Goal: Communication & Community: Answer question/provide support

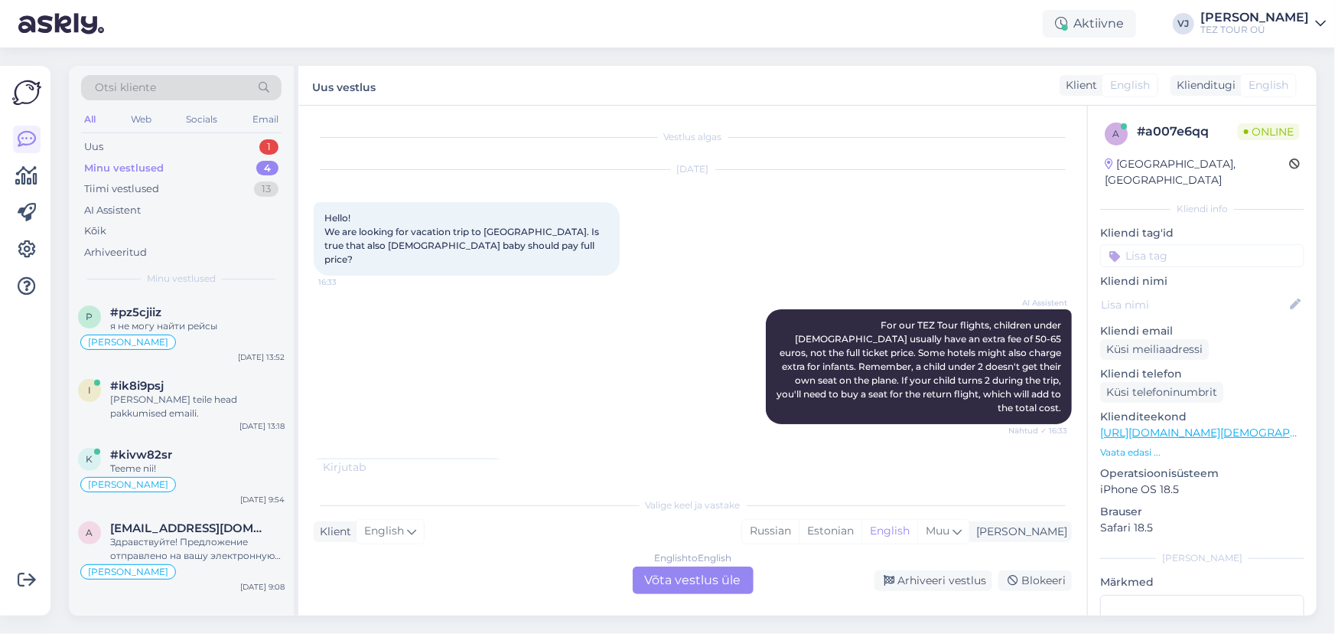
click at [729, 580] on div "English to English Võta vestlus üle" at bounding box center [693, 580] width 121 height 28
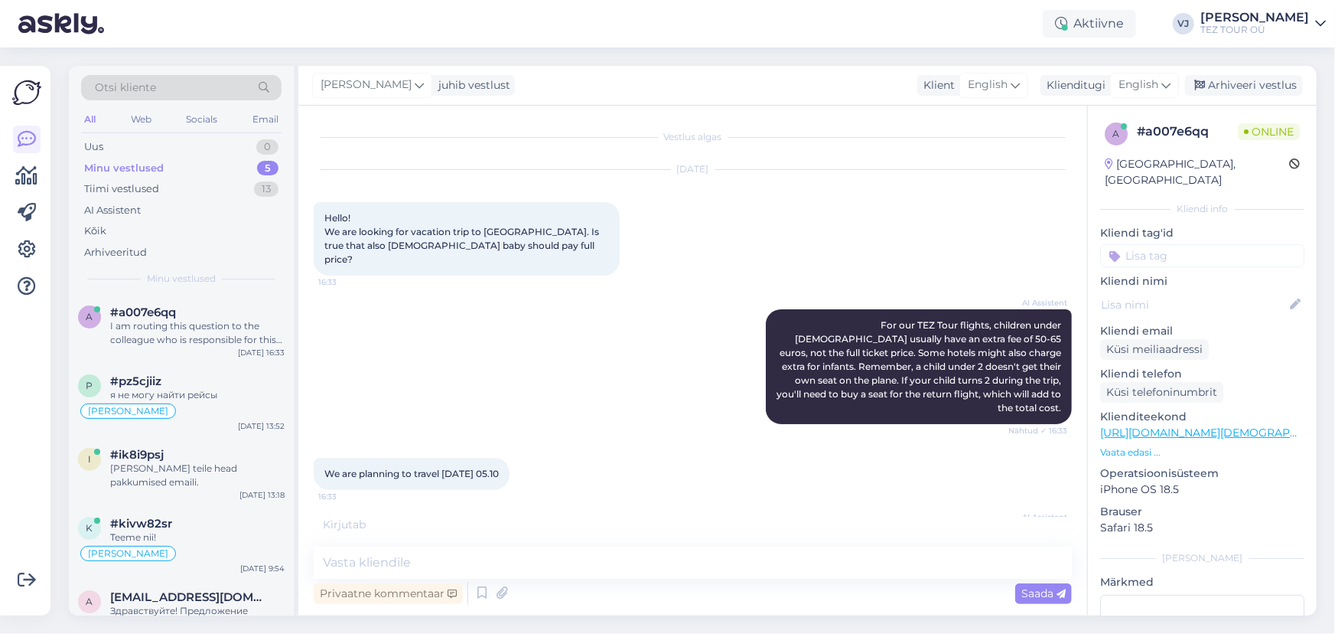
click at [1228, 244] on input at bounding box center [1203, 255] width 204 height 23
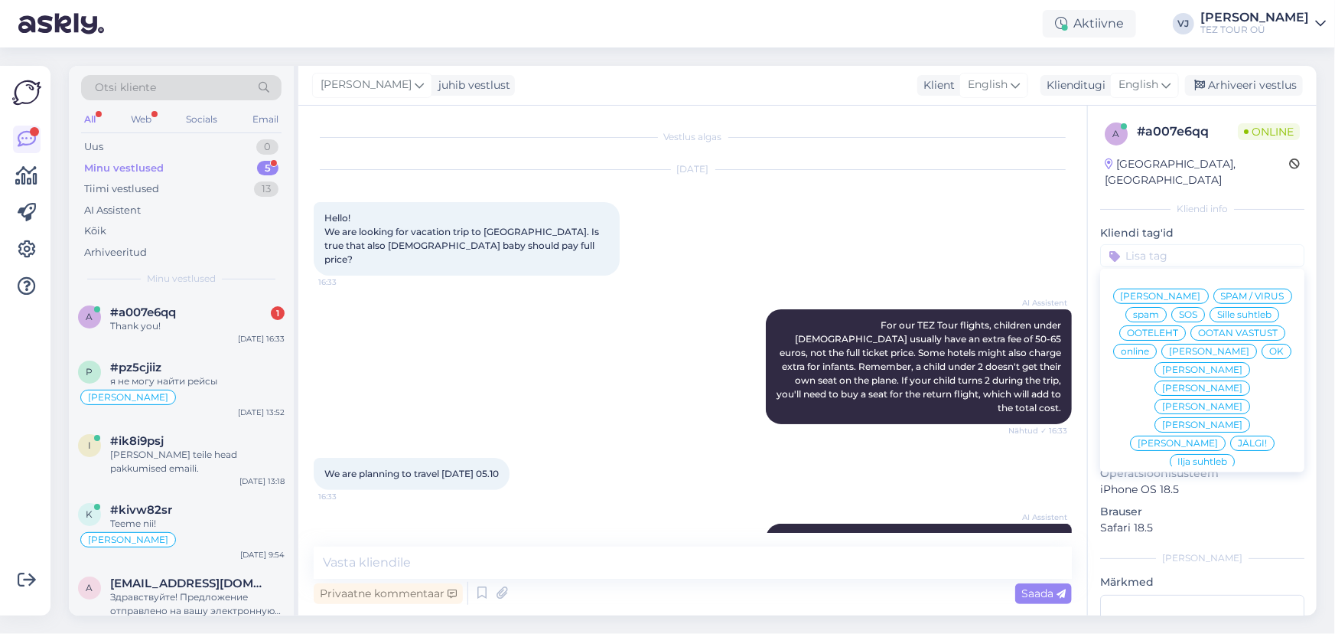
scroll to position [105, 0]
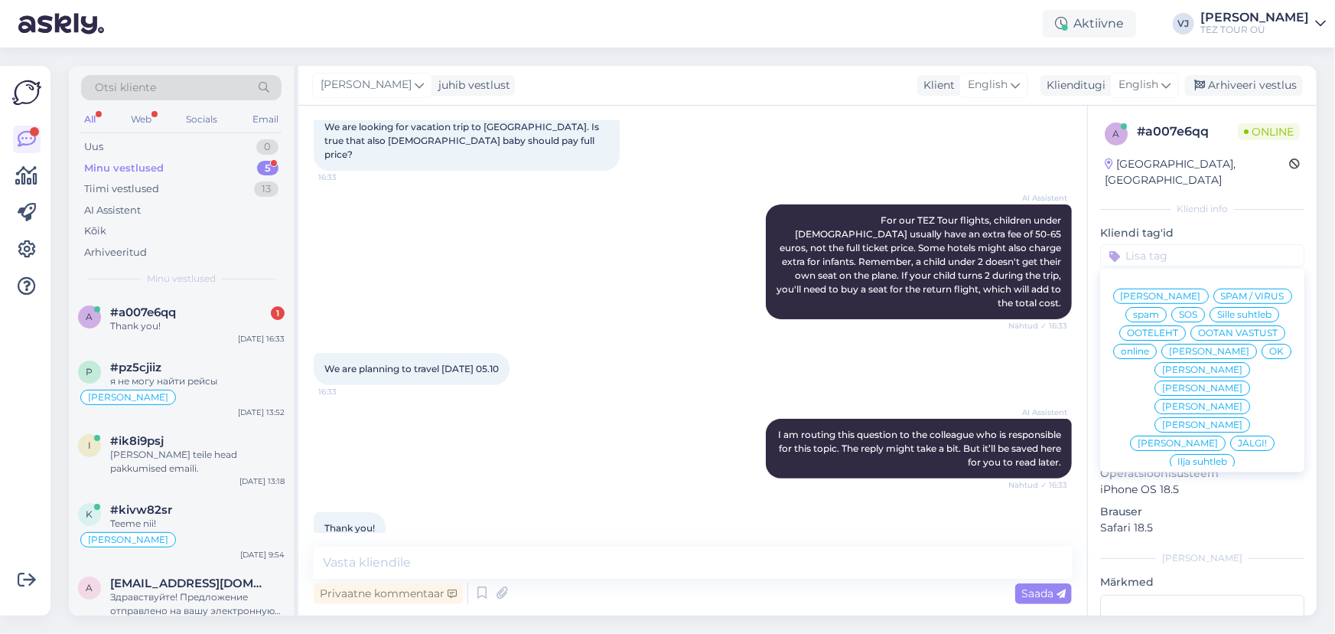
click at [1202, 292] on span "[PERSON_NAME]" at bounding box center [1161, 296] width 80 height 9
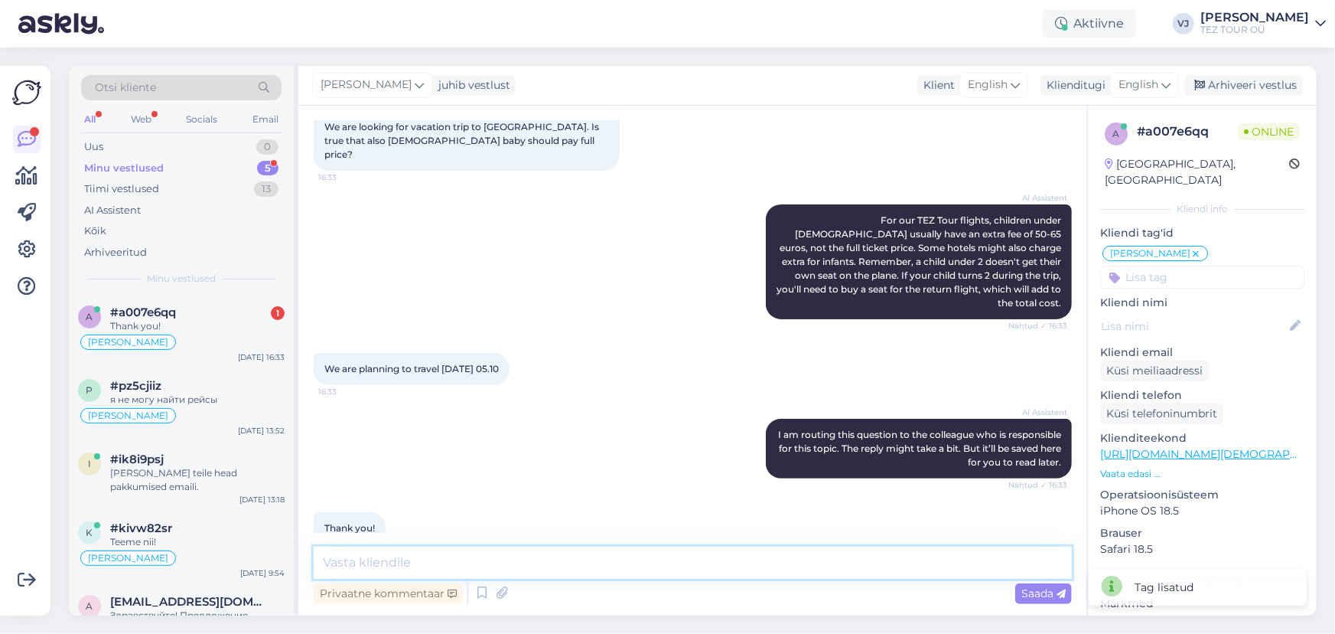
click at [496, 556] on textarea at bounding box center [693, 562] width 758 height 32
type textarea "T"
type textarea "Hello!"
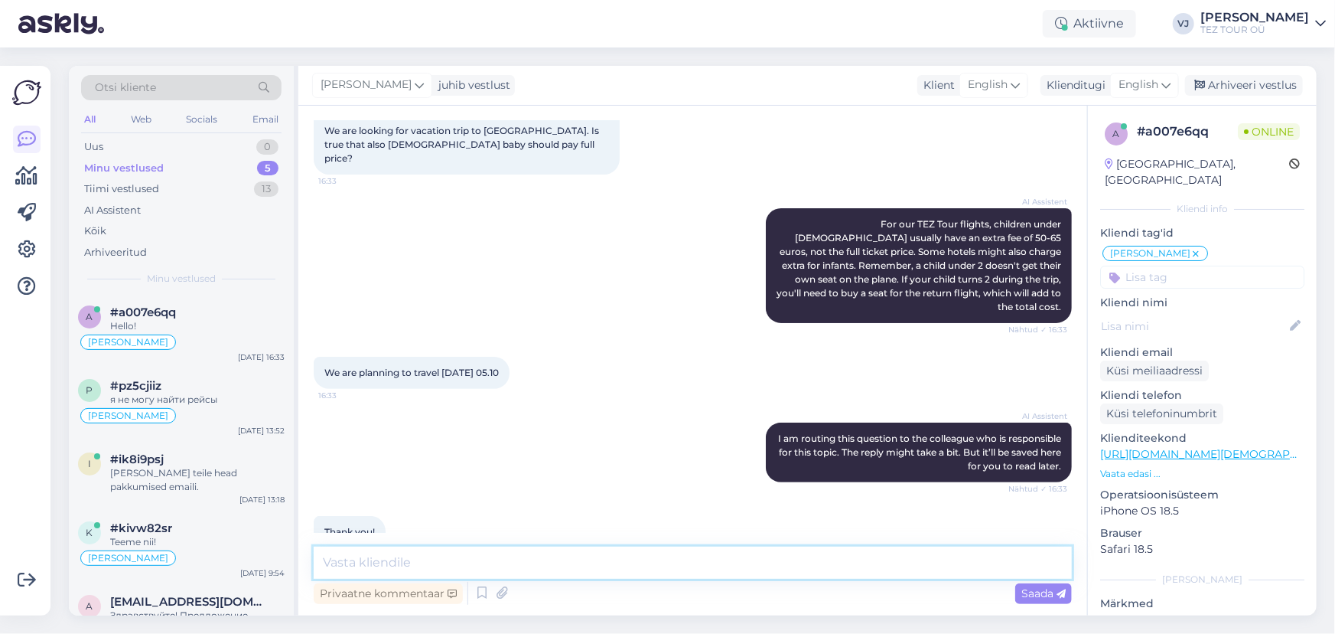
scroll to position [171, 0]
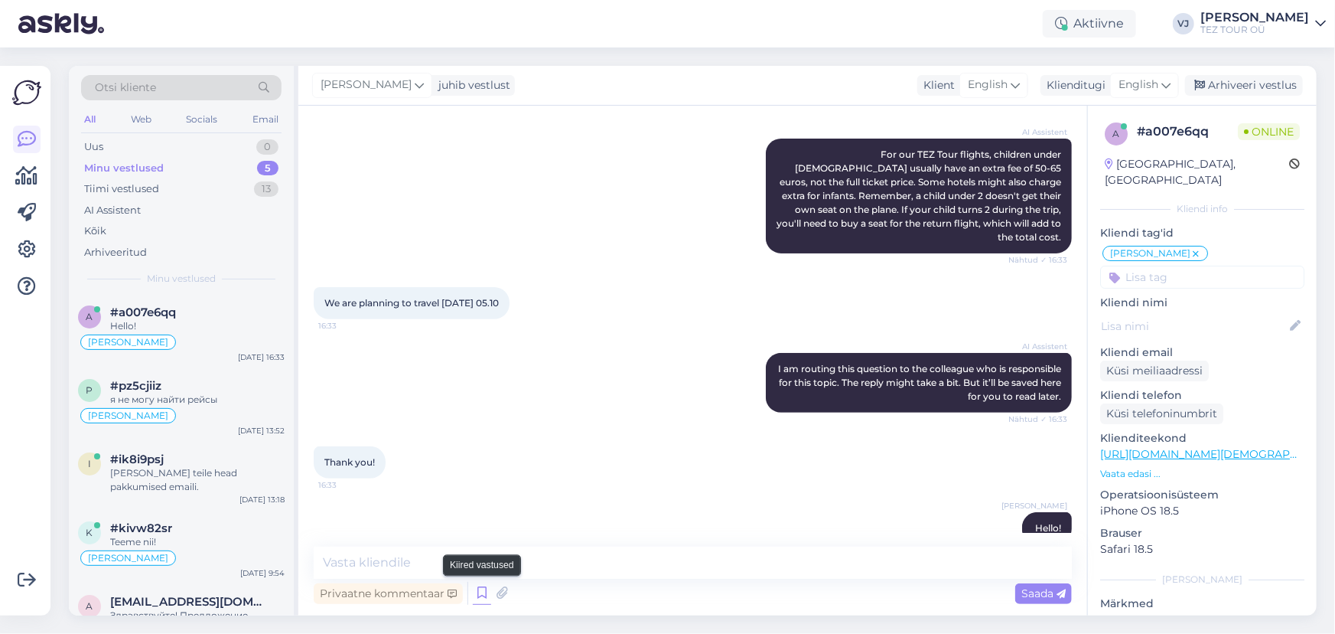
click at [480, 602] on icon at bounding box center [482, 593] width 18 height 23
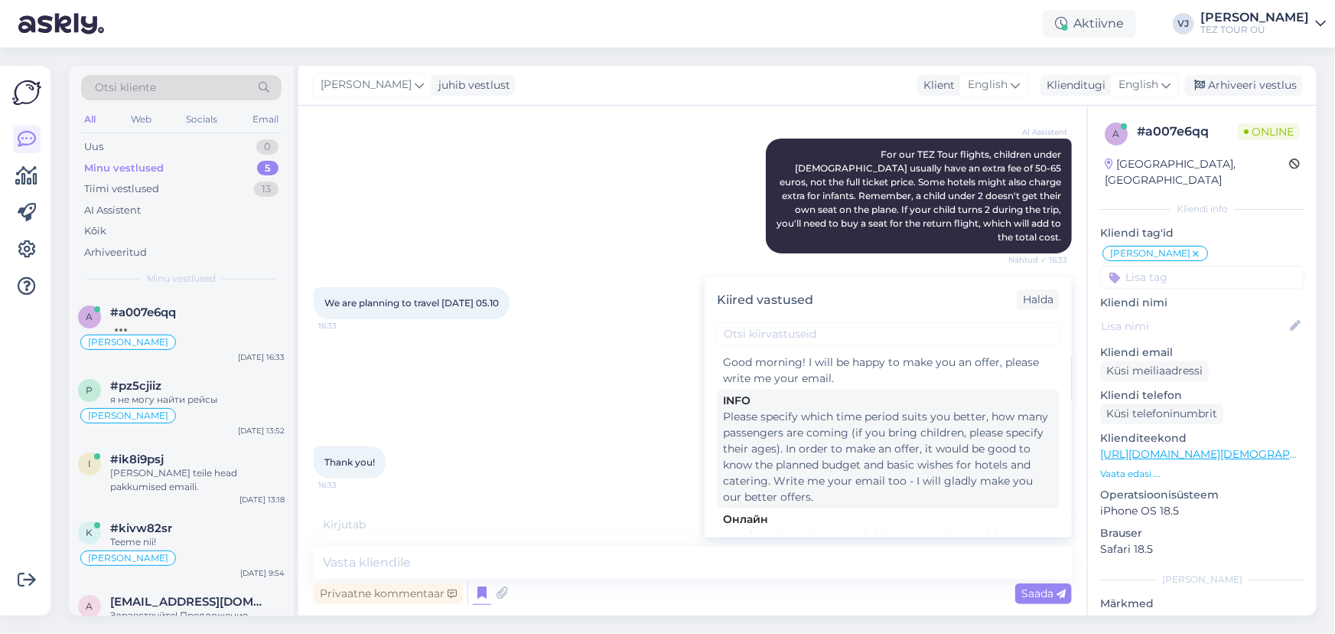
scroll to position [676, 0]
click at [950, 442] on div "Please specify which time period suits you better, how many passengers are comi…" at bounding box center [888, 457] width 331 height 96
type textarea "Please specify which time period suits you better, how many passengers are comi…"
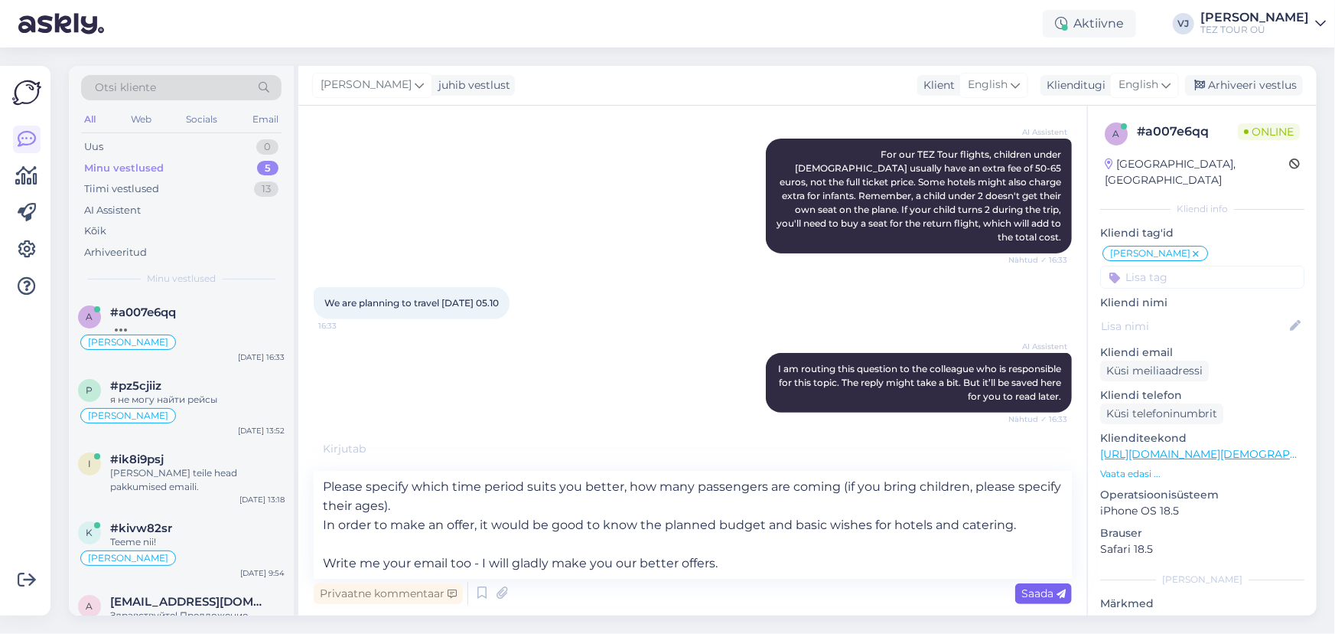
click at [1057, 585] on div "Saada" at bounding box center [1044, 593] width 57 height 21
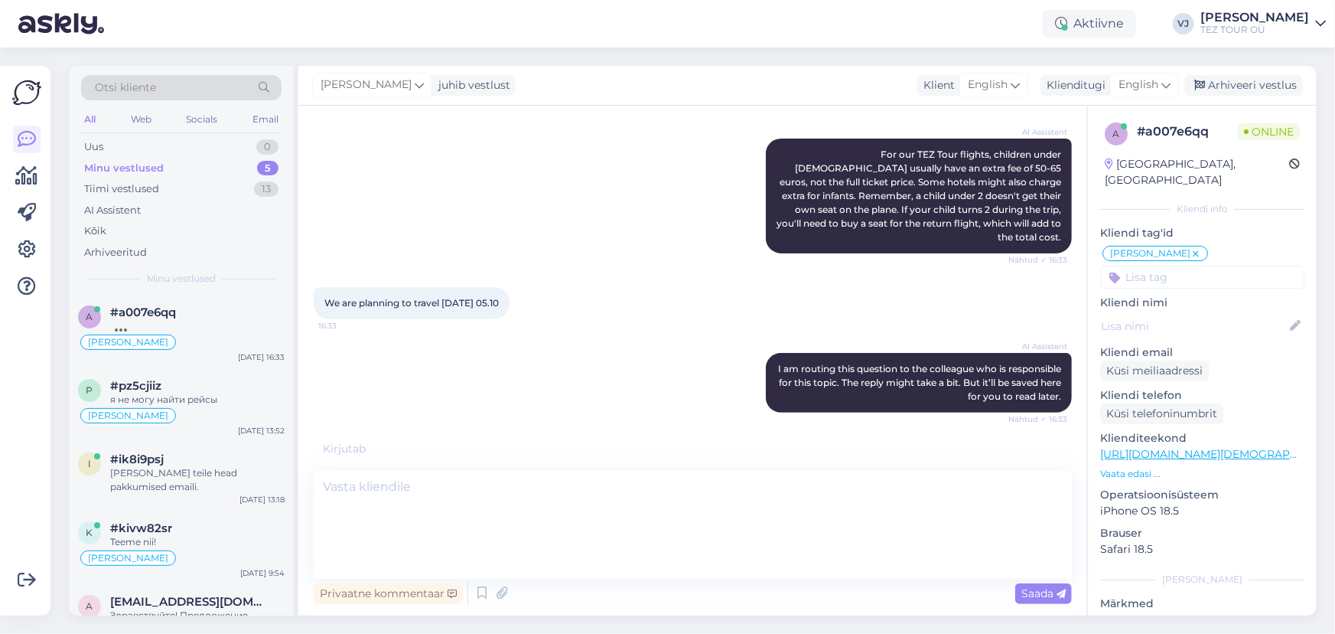
scroll to position [333, 0]
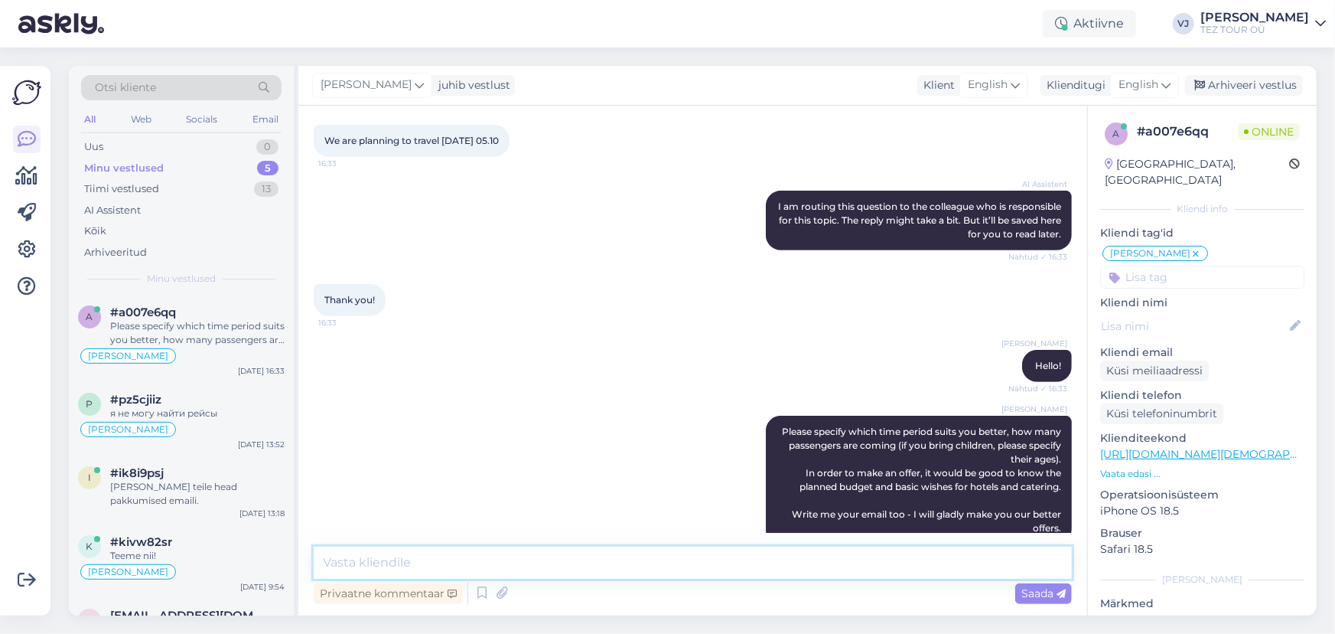
click at [592, 554] on textarea at bounding box center [693, 562] width 758 height 32
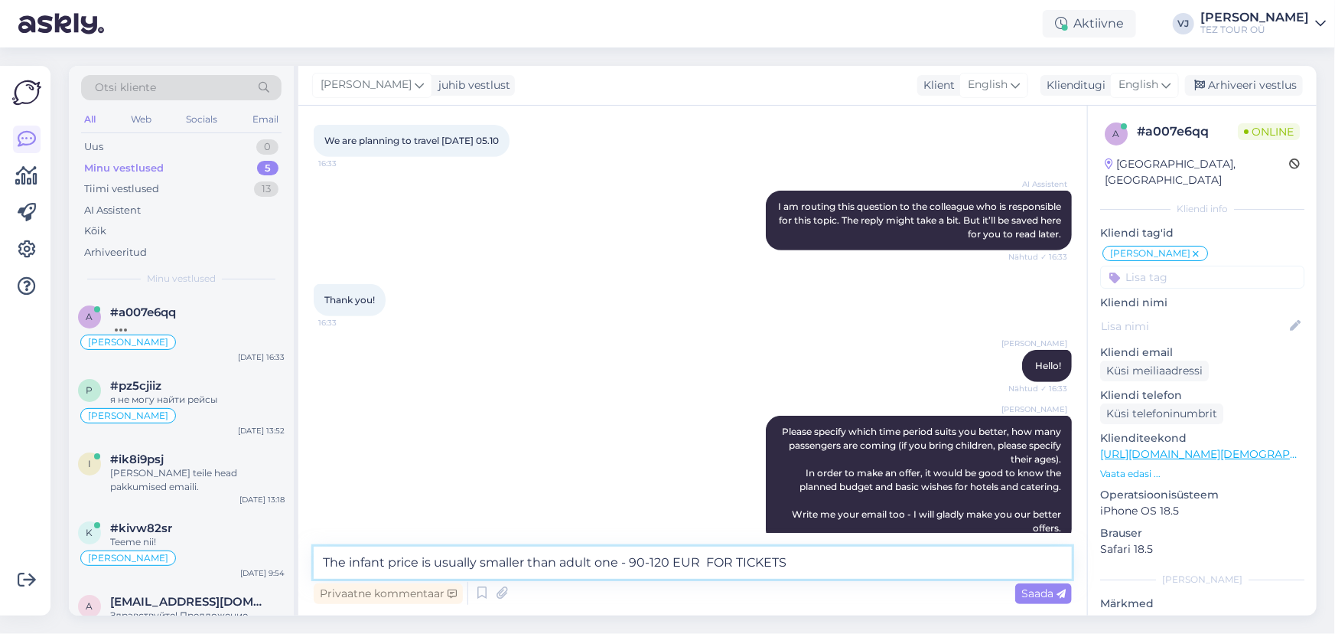
drag, startPoint x: 794, startPoint y: 564, endPoint x: 28, endPoint y: 538, distance: 767.3
click at [28, 538] on div "Võimalused Veendu, et Askly loob sulle väärtust. Sulge Ühenda FB ja IG sõnumid …" at bounding box center [667, 340] width 1335 height 586
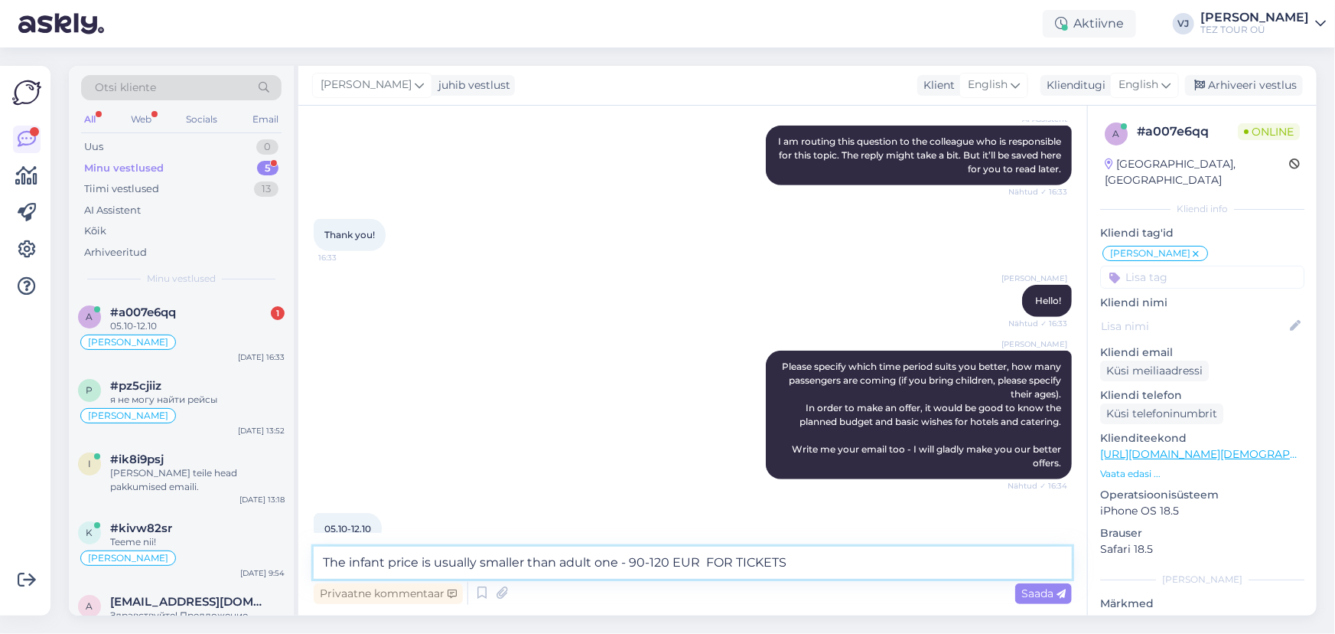
paste textarea "ticket price is usually lower than the adult one – around 90–120 EUR."
type textarea "The infant ticket price is usually lower than the adult one – around 90–120 EUR."
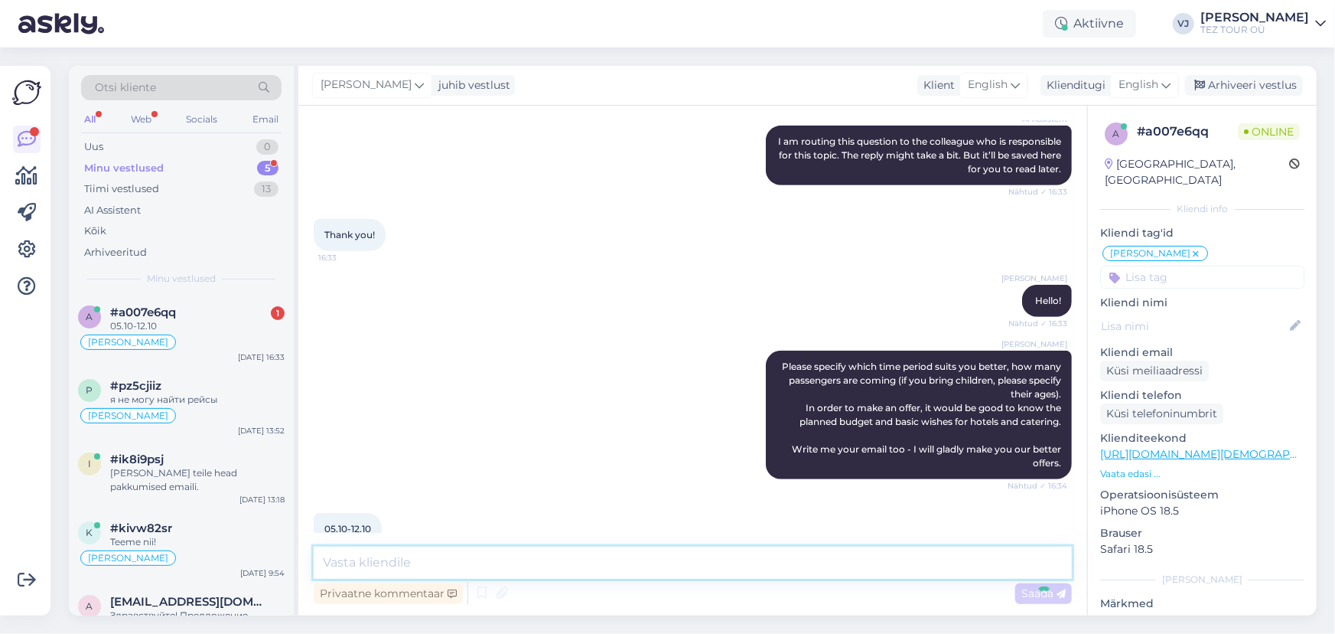
scroll to position [478, 0]
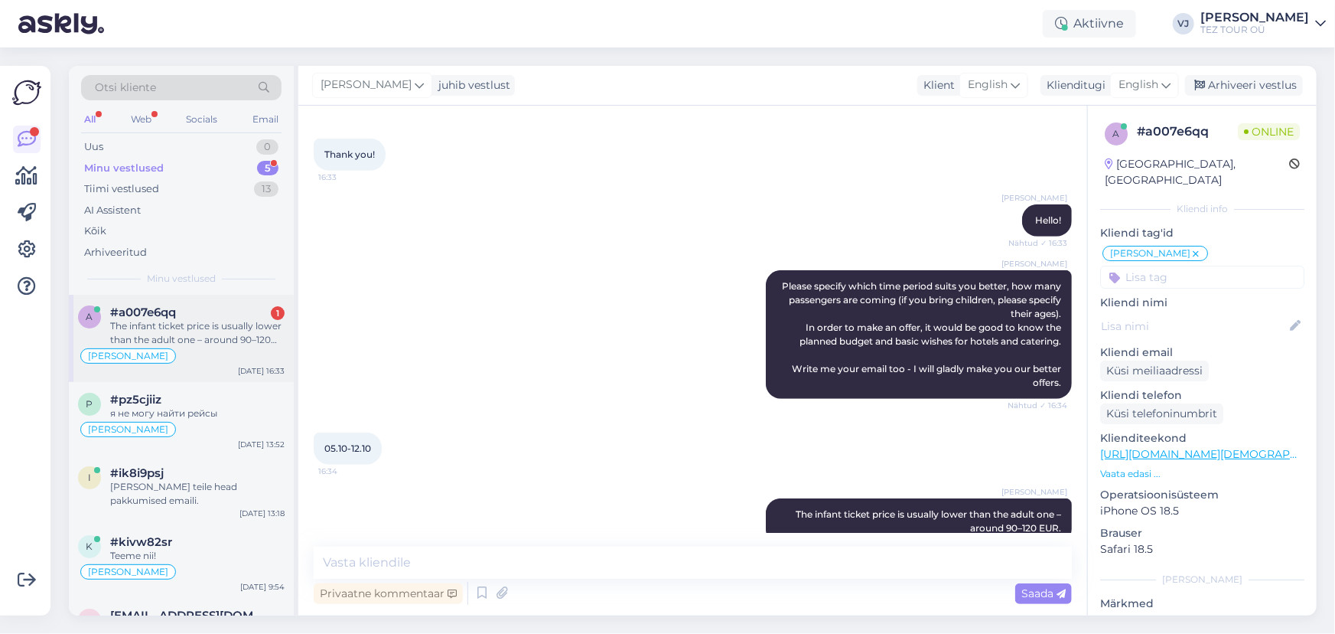
click at [192, 331] on div "The infant ticket price is usually lower than the adult one – around 90–120 EUR." at bounding box center [197, 333] width 174 height 28
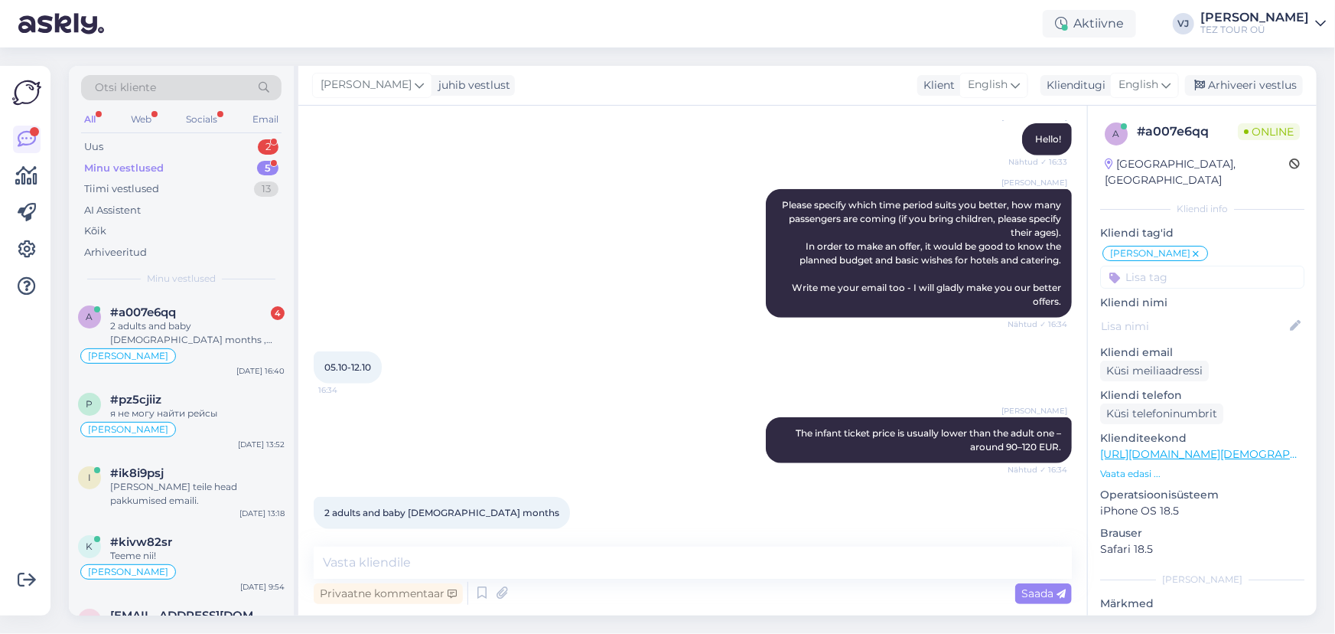
scroll to position [755, 0]
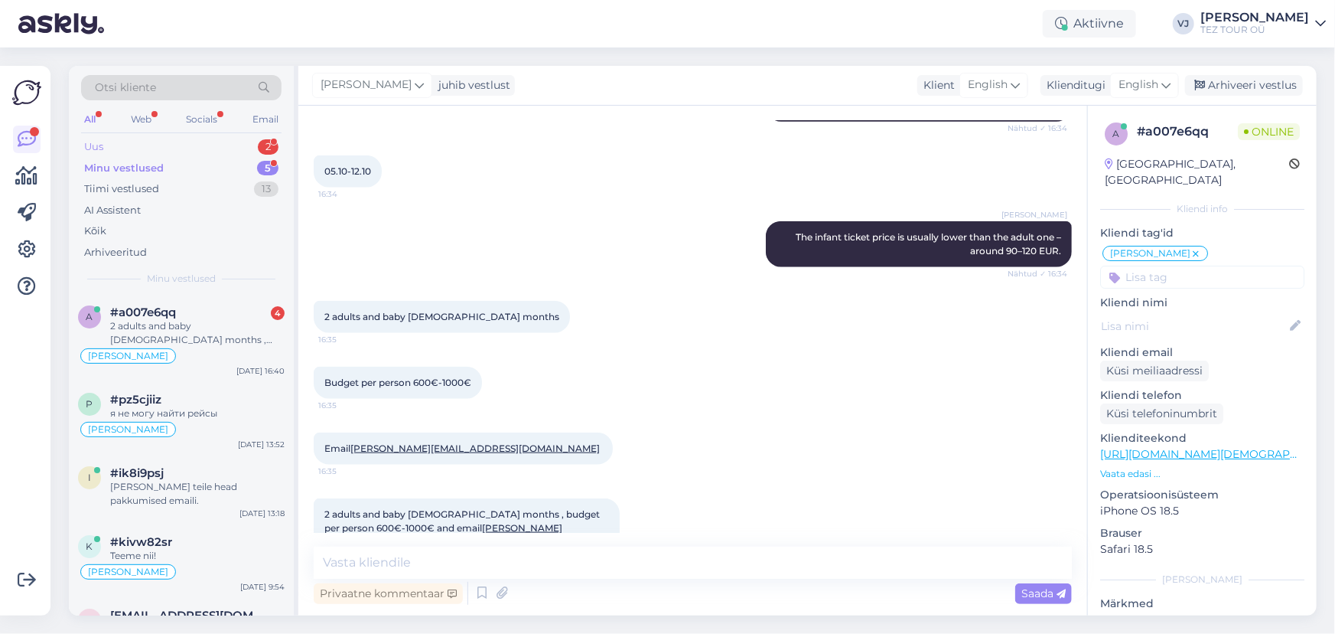
click at [214, 144] on div "Uus 2" at bounding box center [181, 146] width 201 height 21
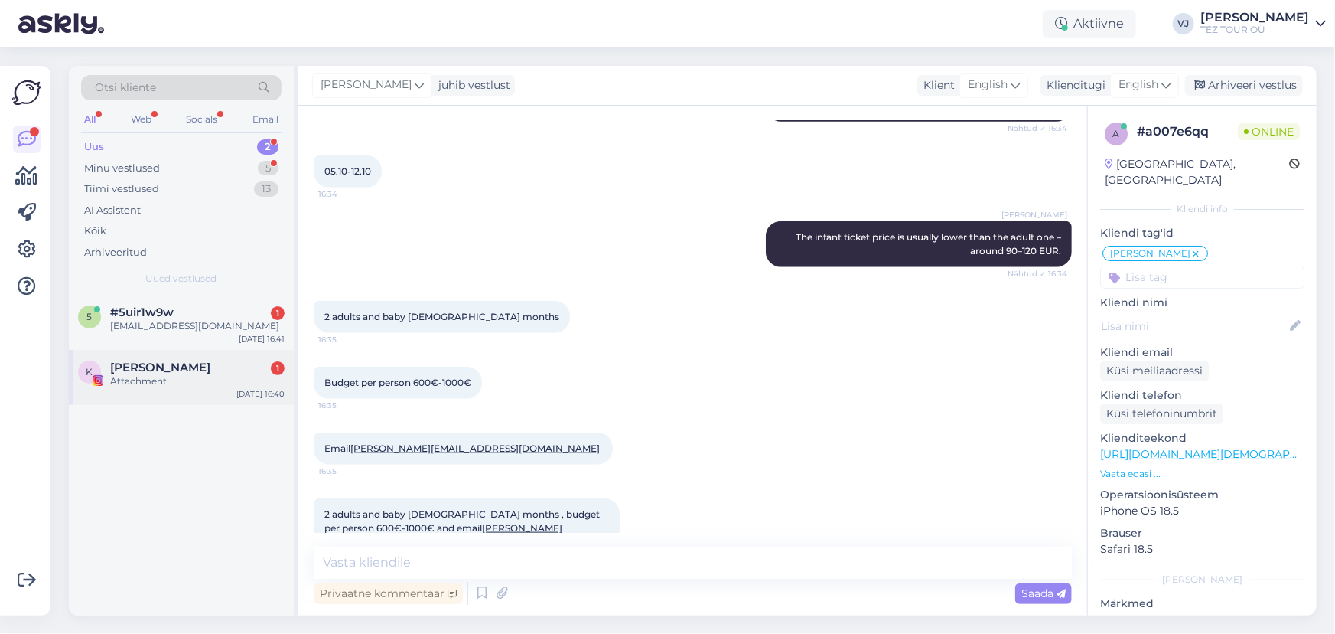
click at [200, 377] on div "Attachment" at bounding box center [197, 381] width 174 height 14
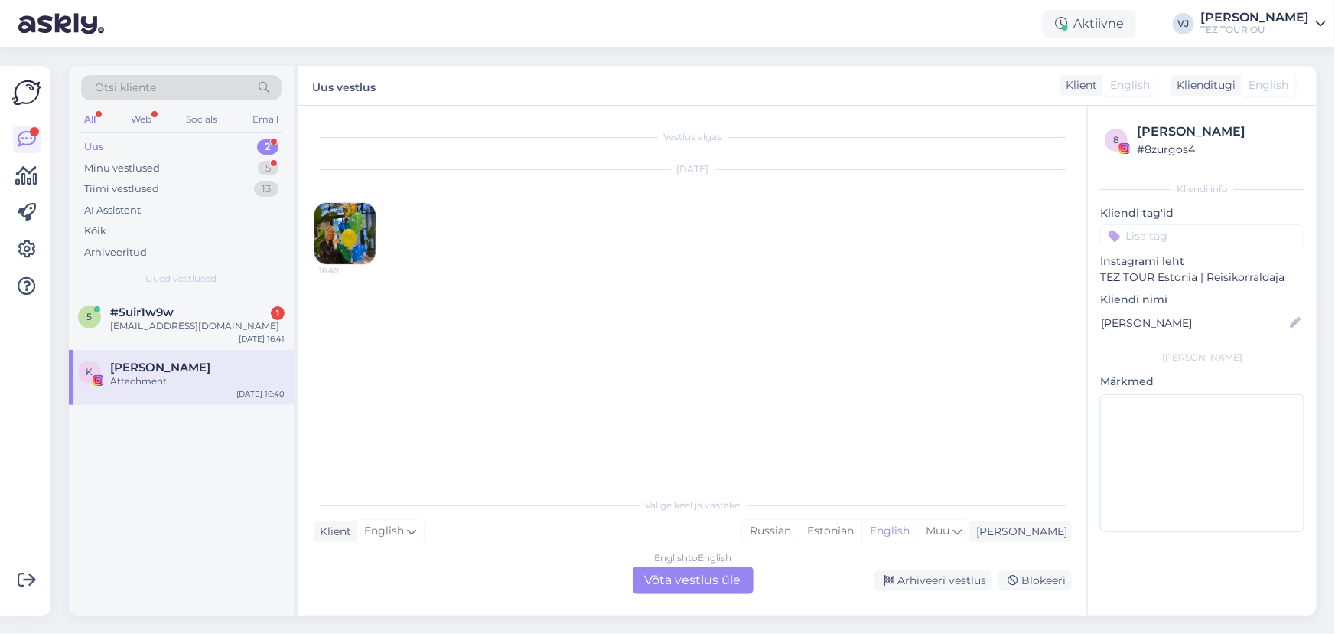
scroll to position [0, 0]
click at [1026, 586] on div "Blokeeri" at bounding box center [1035, 580] width 73 height 21
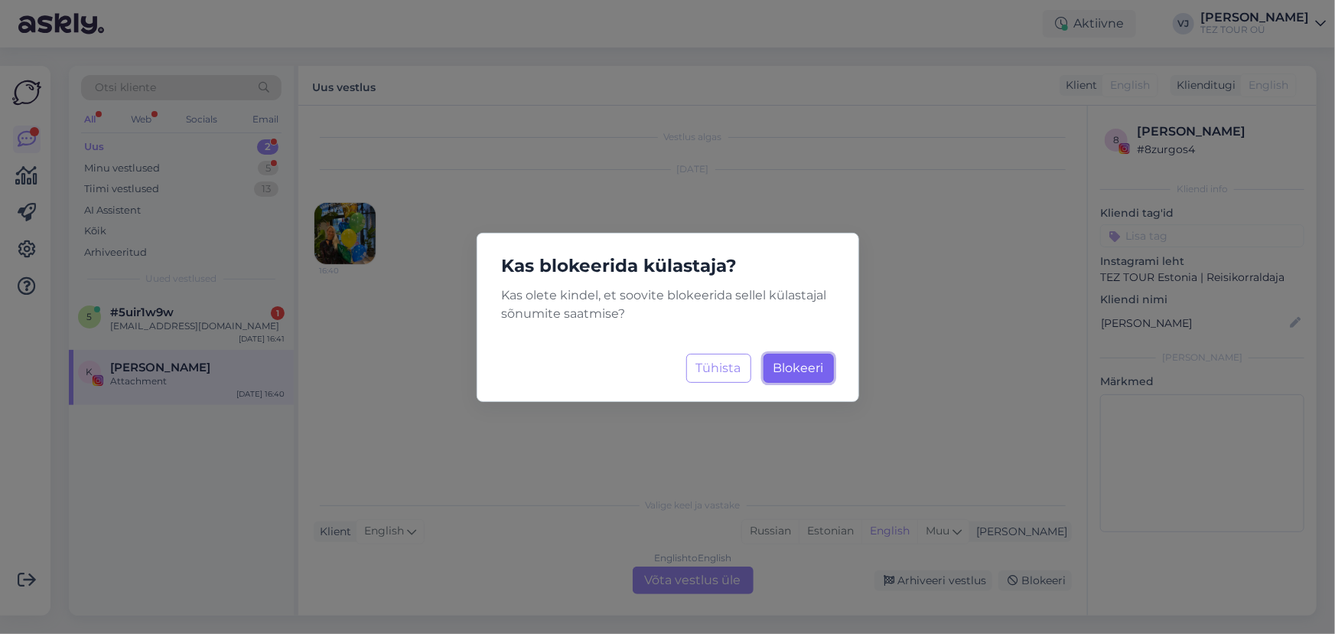
click at [799, 366] on span "Blokeeri" at bounding box center [799, 367] width 51 height 15
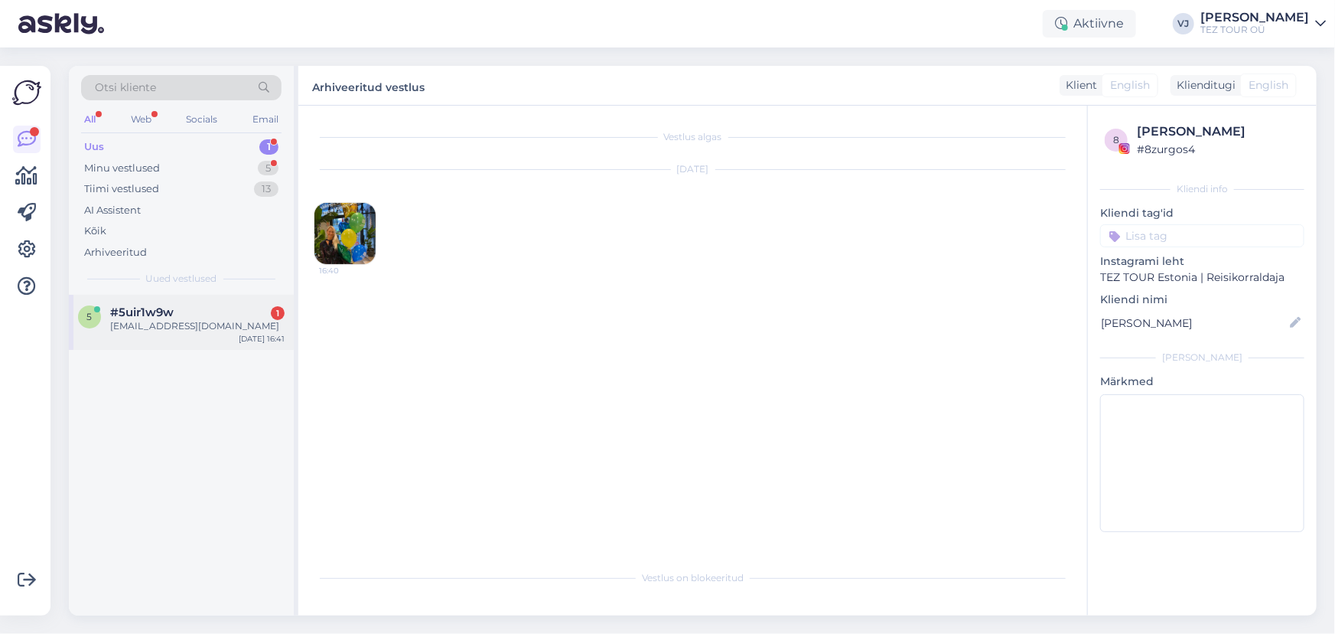
drag, startPoint x: 142, startPoint y: 310, endPoint x: 229, endPoint y: 318, distance: 86.8
click at [142, 310] on span "#5uir1w9w" at bounding box center [142, 312] width 64 height 14
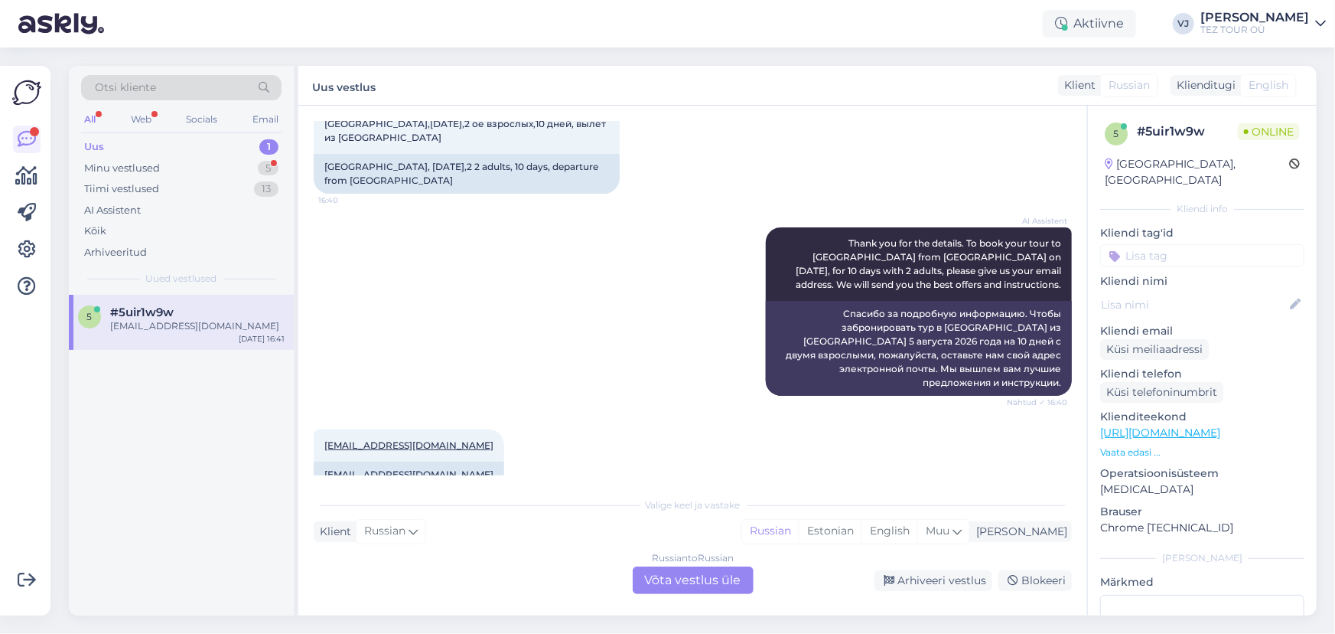
scroll to position [678, 0]
click at [706, 582] on div "Russian to Russian Võta vestlus üle" at bounding box center [693, 580] width 121 height 28
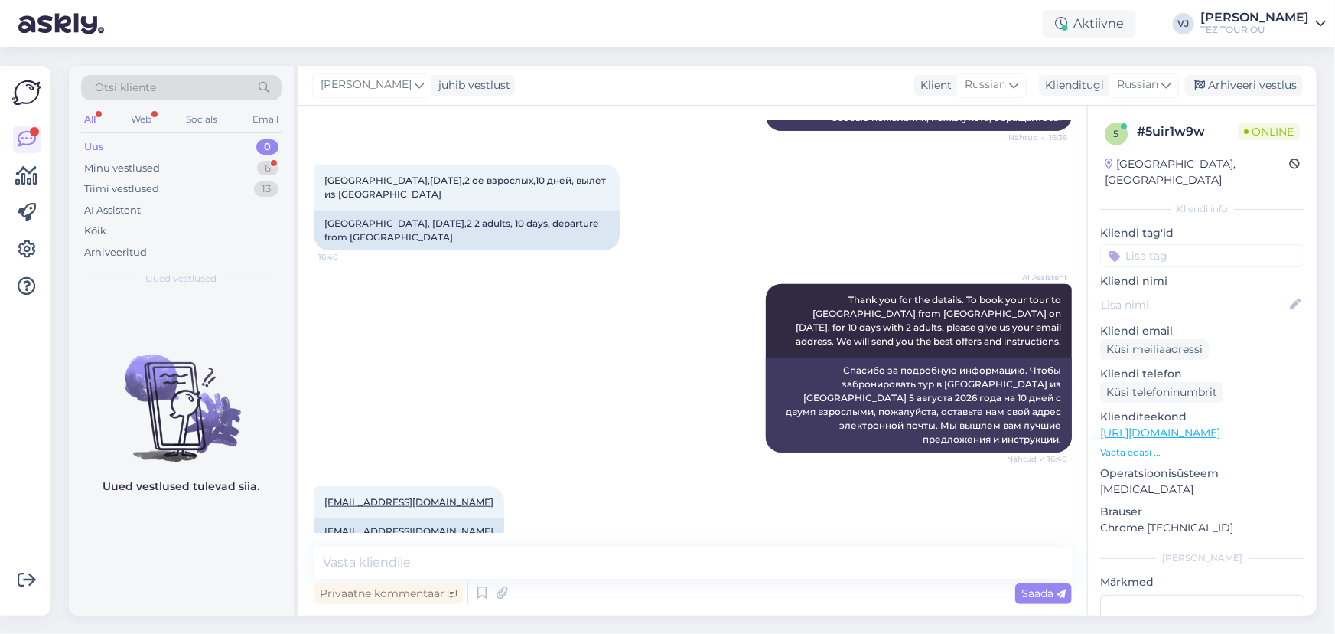
click at [1169, 245] on input at bounding box center [1203, 255] width 204 height 23
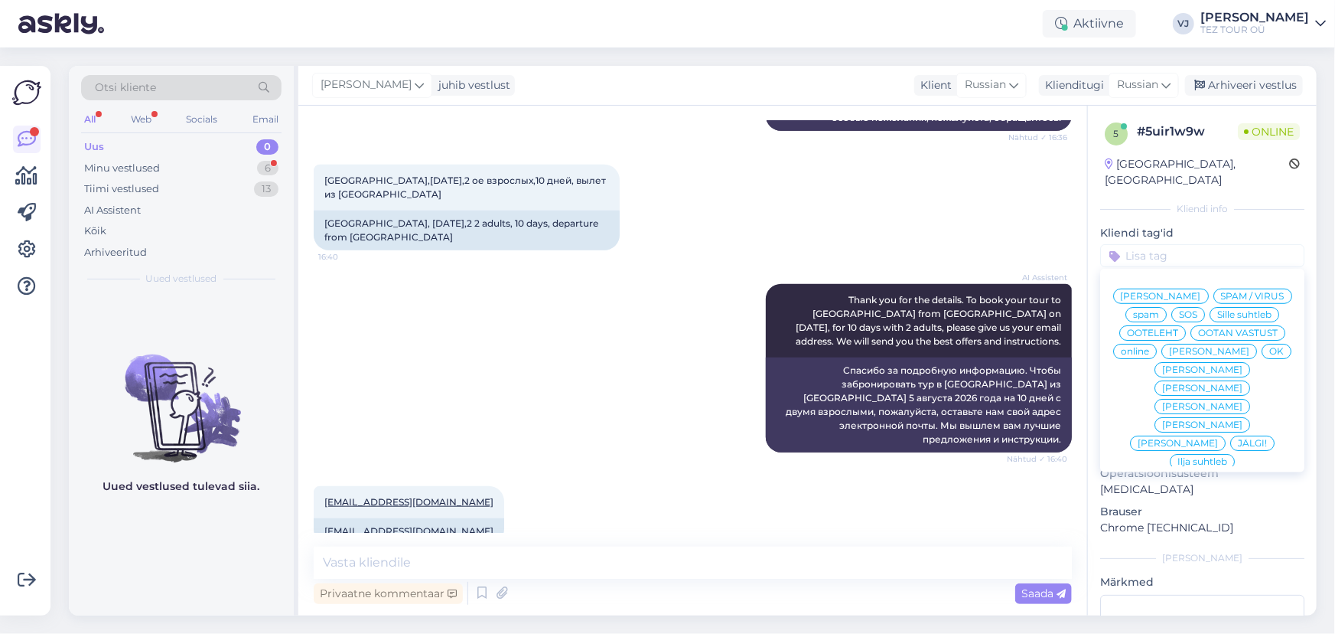
click at [1202, 292] on span "[PERSON_NAME]" at bounding box center [1161, 296] width 80 height 9
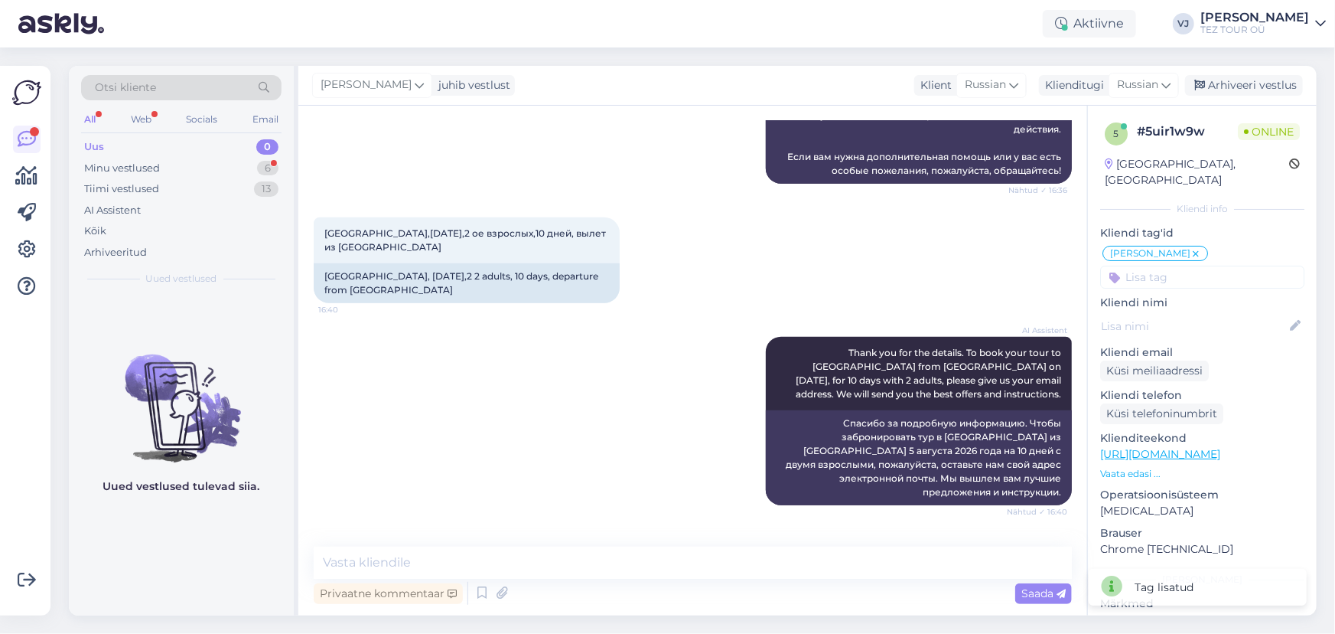
scroll to position [620, 0]
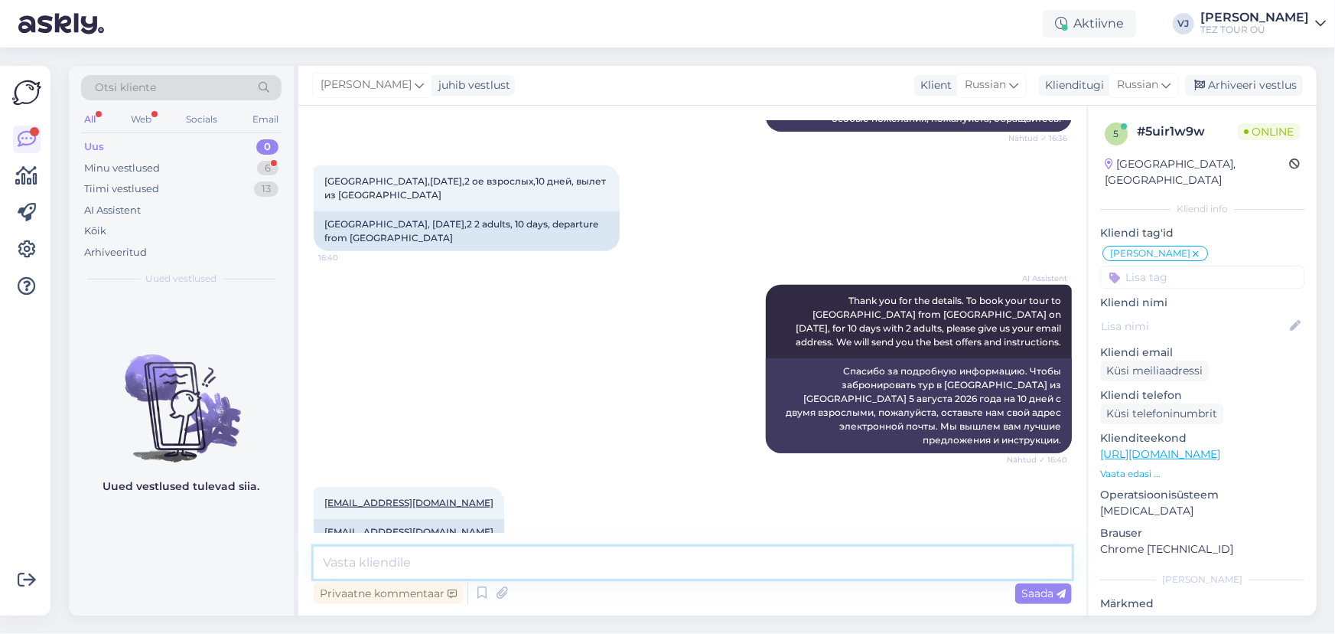
click at [528, 563] on textarea at bounding box center [693, 562] width 758 height 32
type textarea "L"
type textarea "Добрый день, я изучу этот вопрос и отвечу вам электронным письмом."
